Goal: Information Seeking & Learning: Find specific fact

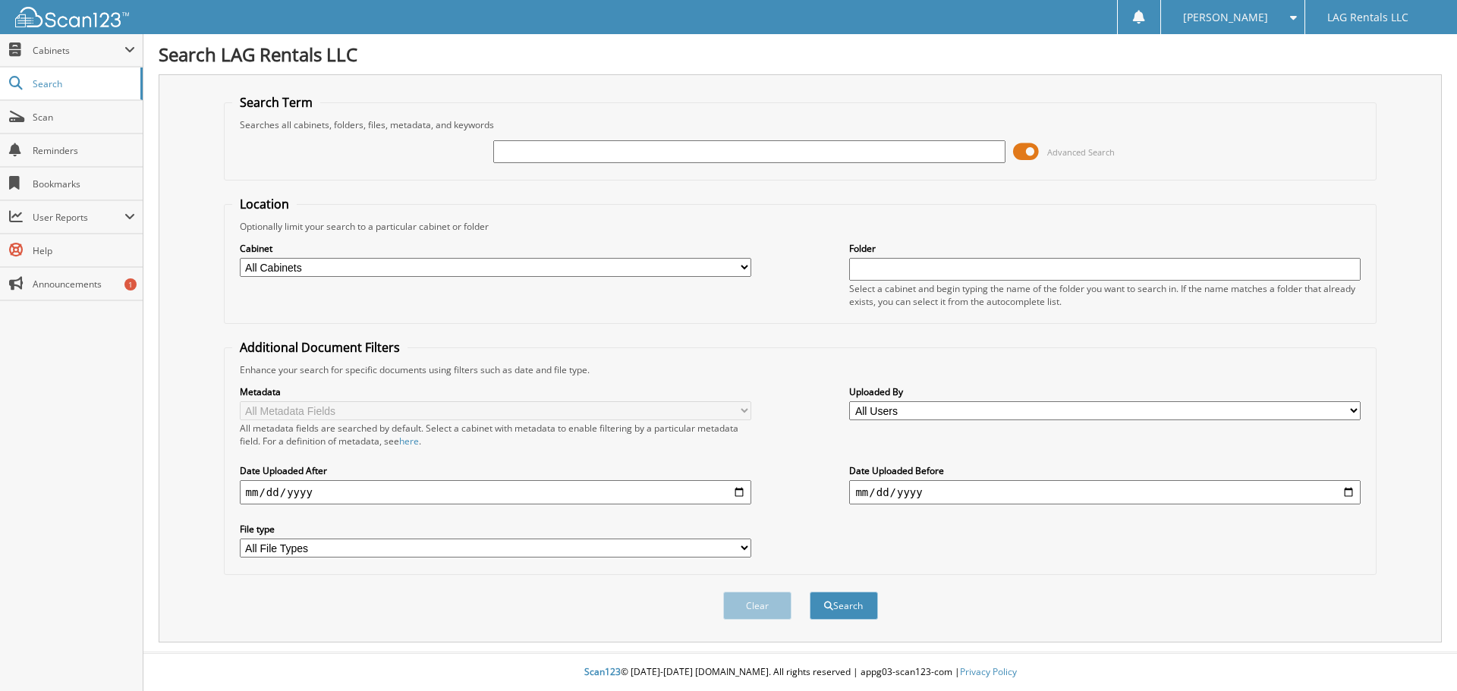
drag, startPoint x: 0, startPoint y: 0, endPoint x: 560, endPoint y: 150, distance: 580.0
click at [560, 150] on input "text" at bounding box center [749, 151] width 512 height 23
type input "3423653"
click at [810, 592] on button "Search" at bounding box center [844, 606] width 68 height 28
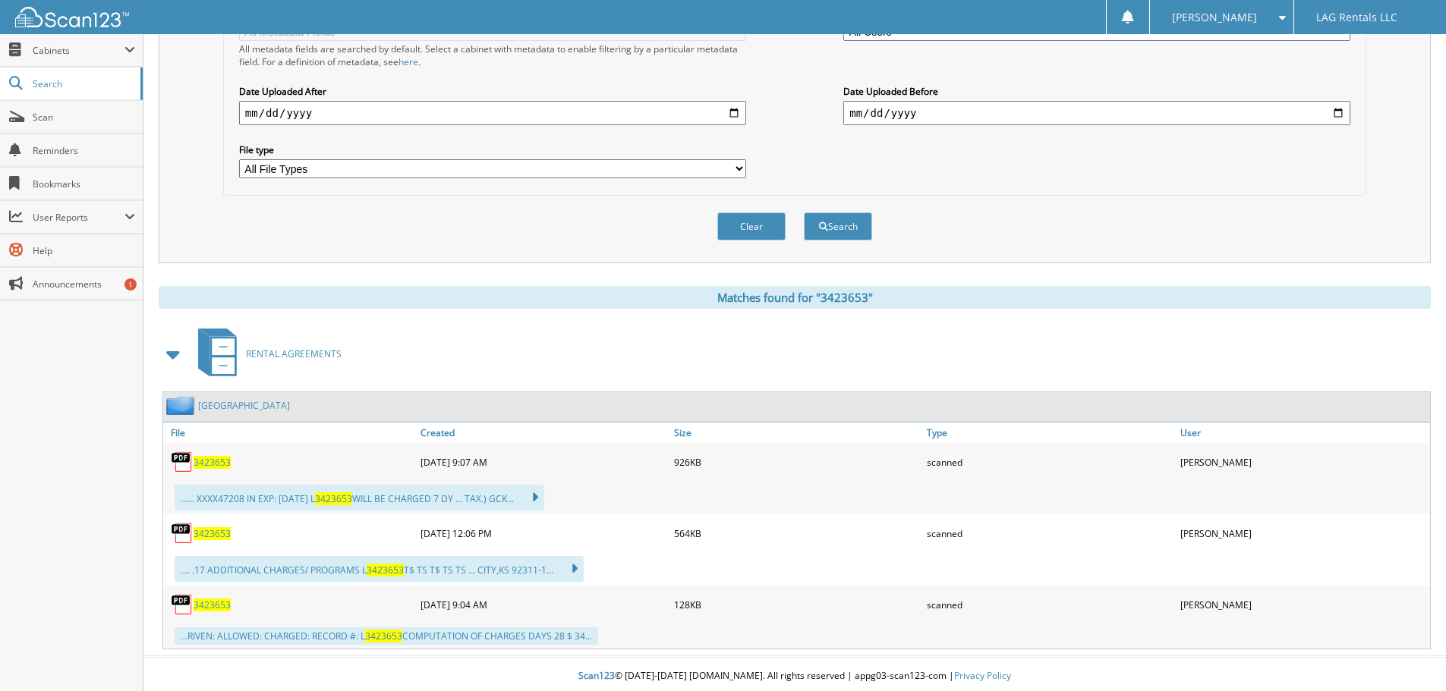
scroll to position [384, 0]
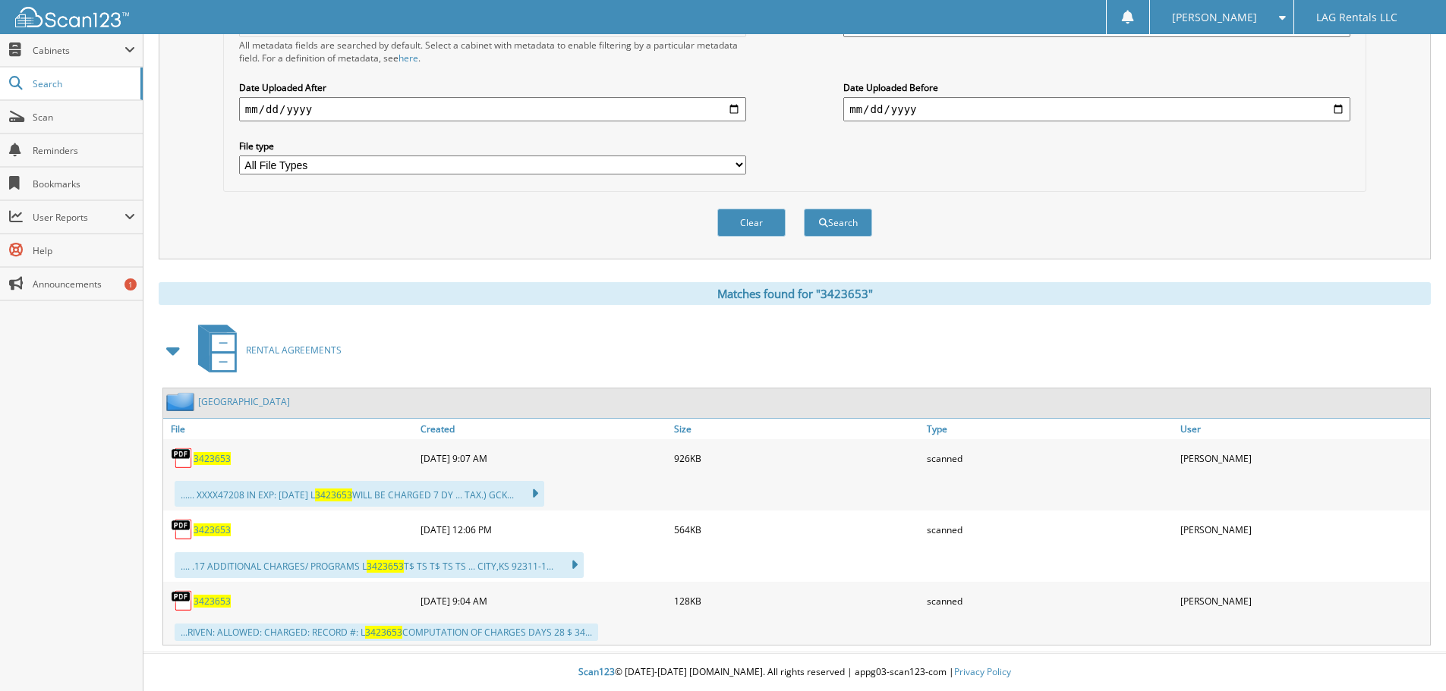
click at [216, 455] on span "3423653" at bounding box center [212, 458] width 37 height 13
